Goal: Task Accomplishment & Management: Manage account settings

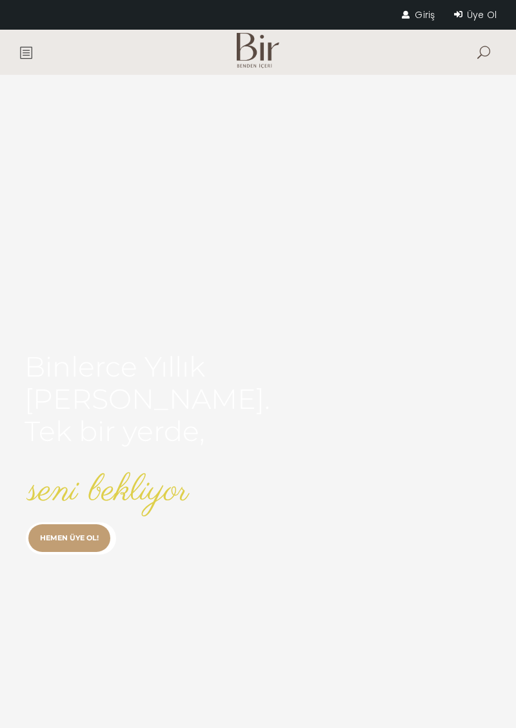
click at [423, 21] on link "Giriş" at bounding box center [418, 14] width 33 height 13
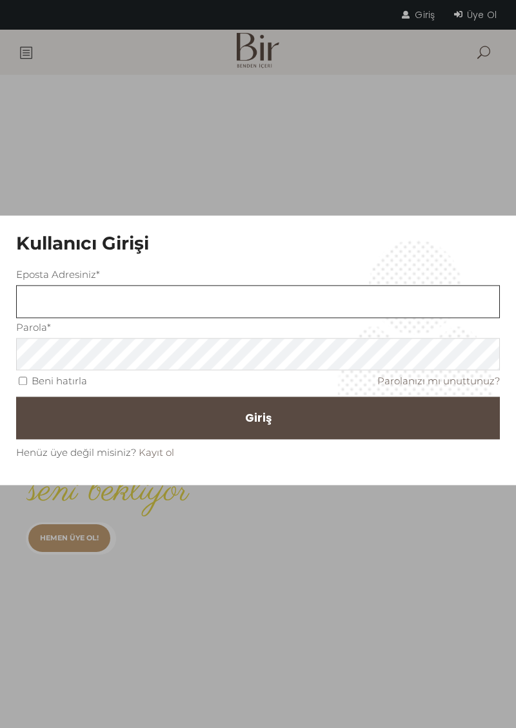
click at [172, 307] on input "text" at bounding box center [258, 301] width 484 height 33
type input "[EMAIL_ADDRESS][DOMAIN_NAME]"
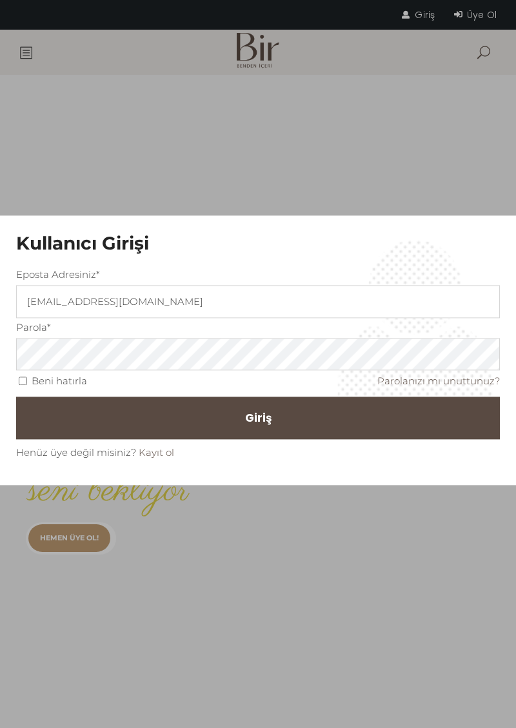
click at [16, 397] on button "Giriş" at bounding box center [258, 418] width 484 height 43
click at [23, 377] on input "Beni hatırla" at bounding box center [23, 381] width 8 height 8
checkbox input "true"
click at [259, 421] on span "Giriş" at bounding box center [258, 418] width 26 height 22
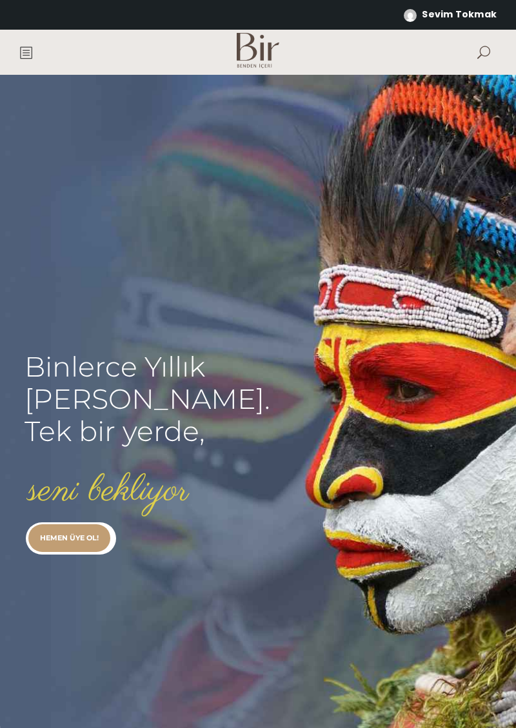
click at [37, 47] on link at bounding box center [28, 52] width 19 height 45
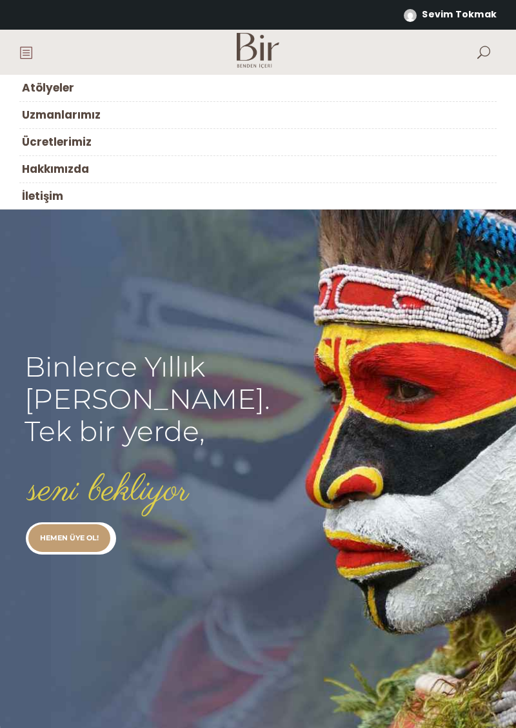
click at [73, 96] on link "Atölyeler" at bounding box center [257, 88] width 477 height 27
